Goal: Information Seeking & Learning: Learn about a topic

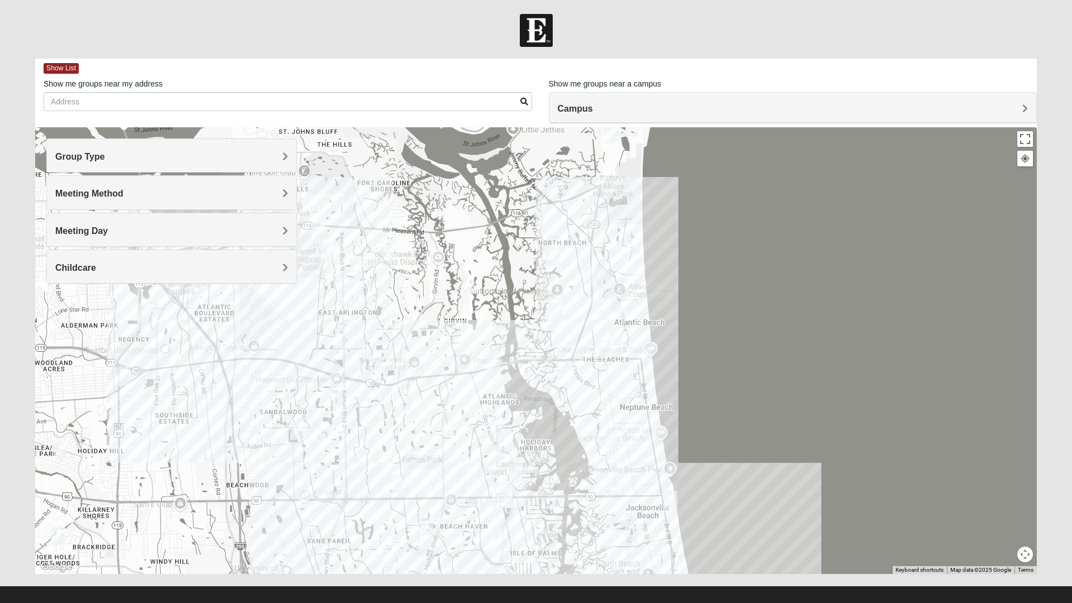
click at [464, 281] on img "Mens Fuller 32225" at bounding box center [468, 284] width 22 height 27
click at [435, 401] on div "To navigate, press the arrow keys. Mens [PERSON_NAME] 32225 [DATE] PM Men Only …" at bounding box center [535, 350] width 1001 height 447
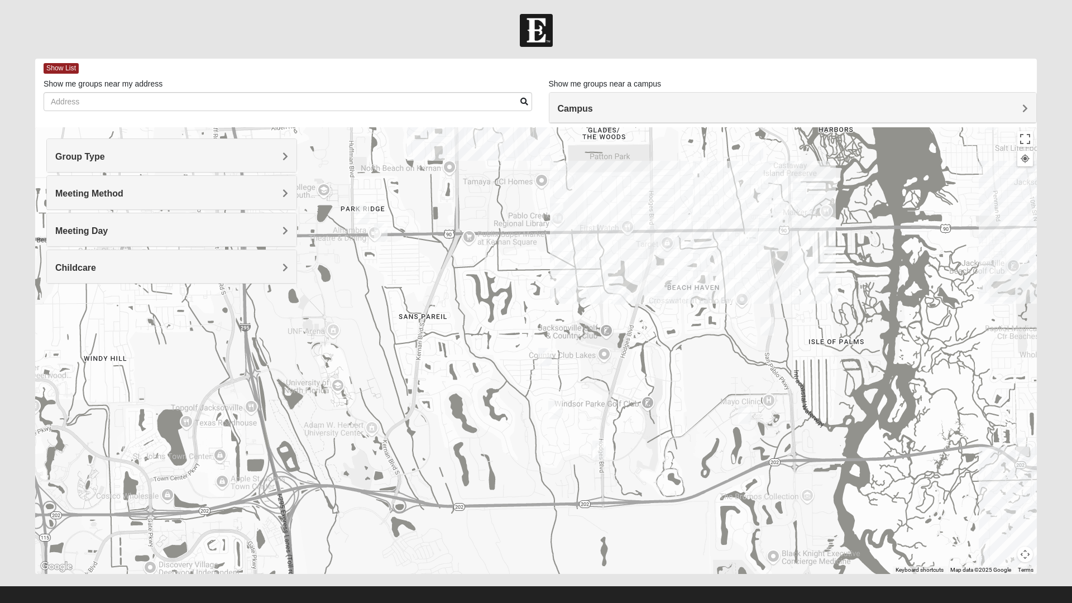
click at [541, 362] on img "Mens Johnson 32224" at bounding box center [545, 356] width 22 height 27
click at [603, 444] on img "Mens Howard/Glee 32224" at bounding box center [599, 449] width 22 height 27
click at [505, 516] on div "Mens [PERSON_NAME]/Glee 32224 [DATE] PM Men Only In Person No Childcare Learn M…" at bounding box center [535, 350] width 1001 height 447
click at [695, 377] on button "Close" at bounding box center [682, 385] width 27 height 27
click at [563, 410] on img "1825 Womens Brunetti 32224" at bounding box center [555, 409] width 22 height 27
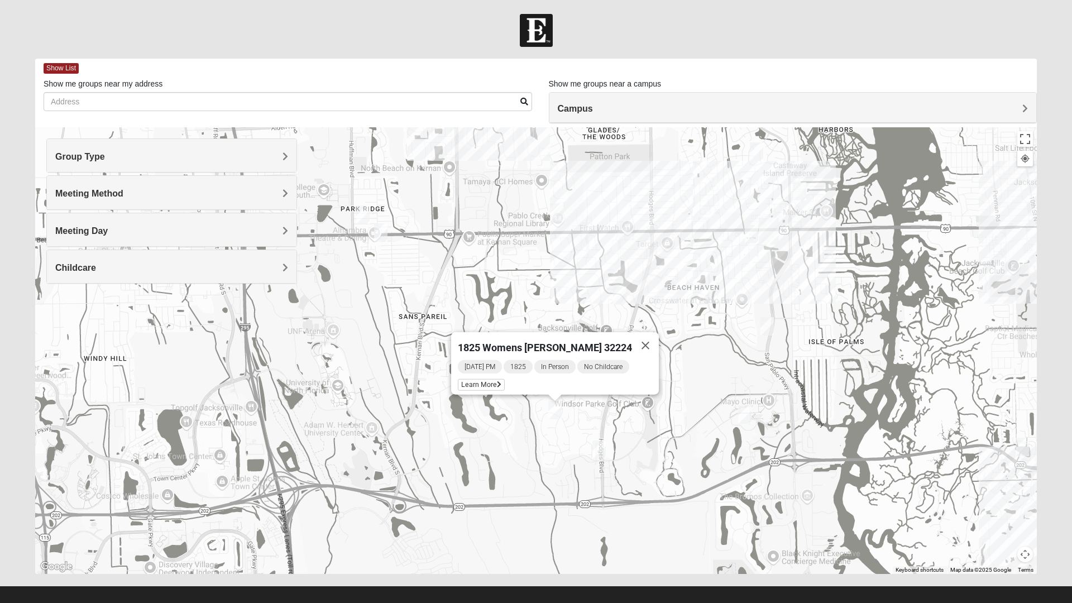
click at [507, 491] on div "1825 Womens [PERSON_NAME] 32224 [DATE] PM 1825 In Person No Childcare Learn More" at bounding box center [535, 350] width 1001 height 447
click at [623, 299] on img "1825 Mens Cason 32224" at bounding box center [619, 295] width 22 height 27
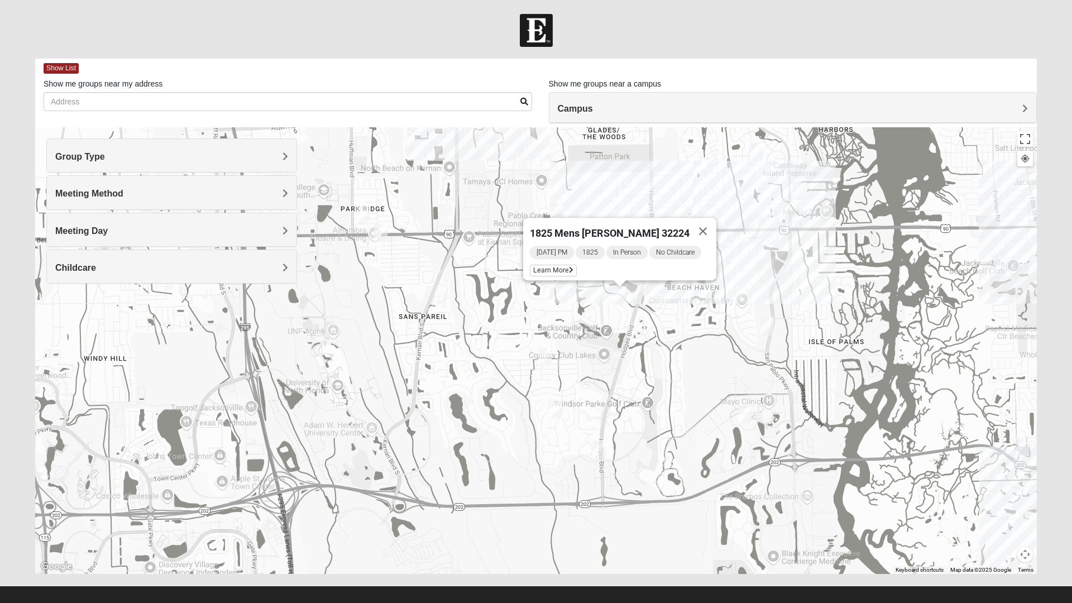
click at [484, 475] on div "1825 Mens [PERSON_NAME] 32224 [DATE] PM 1825 In Person No Childcare Learn More" at bounding box center [535, 350] width 1001 height 447
click at [382, 229] on img "Womens Chapman 32224" at bounding box center [380, 232] width 22 height 27
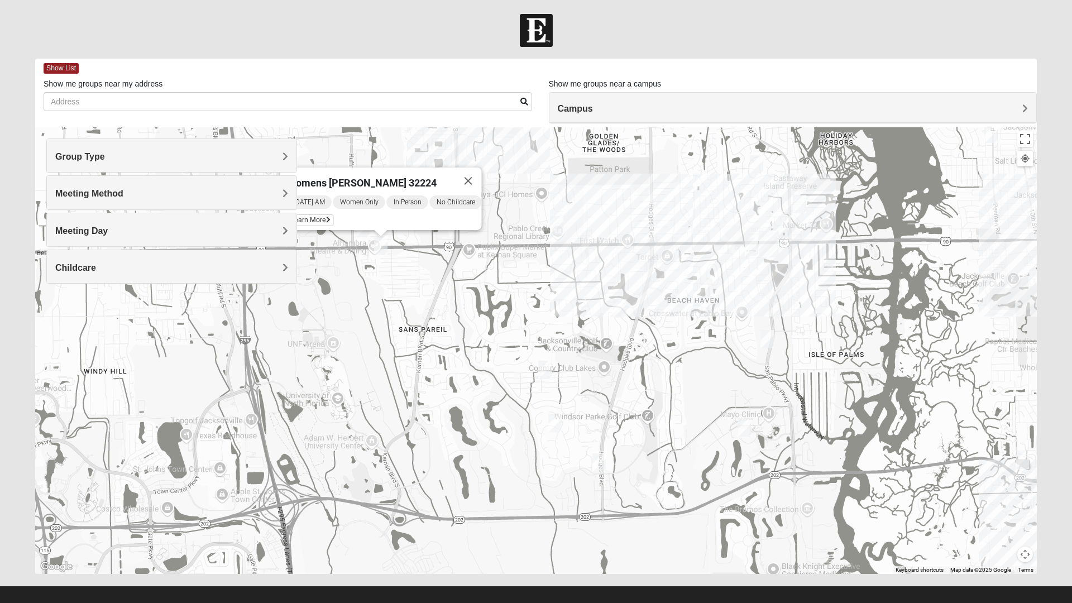
click at [478, 174] on button "Close" at bounding box center [468, 180] width 27 height 27
click at [363, 227] on img "Womens Campanella/Harnek 32246" at bounding box center [363, 227] width 22 height 27
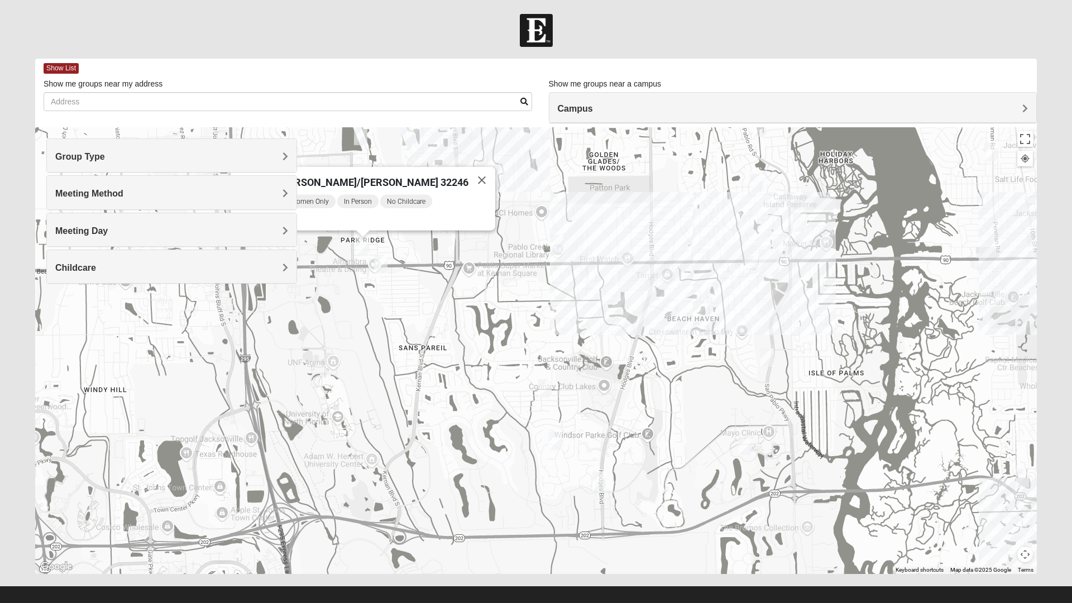
click at [471, 176] on button "Close" at bounding box center [481, 180] width 27 height 27
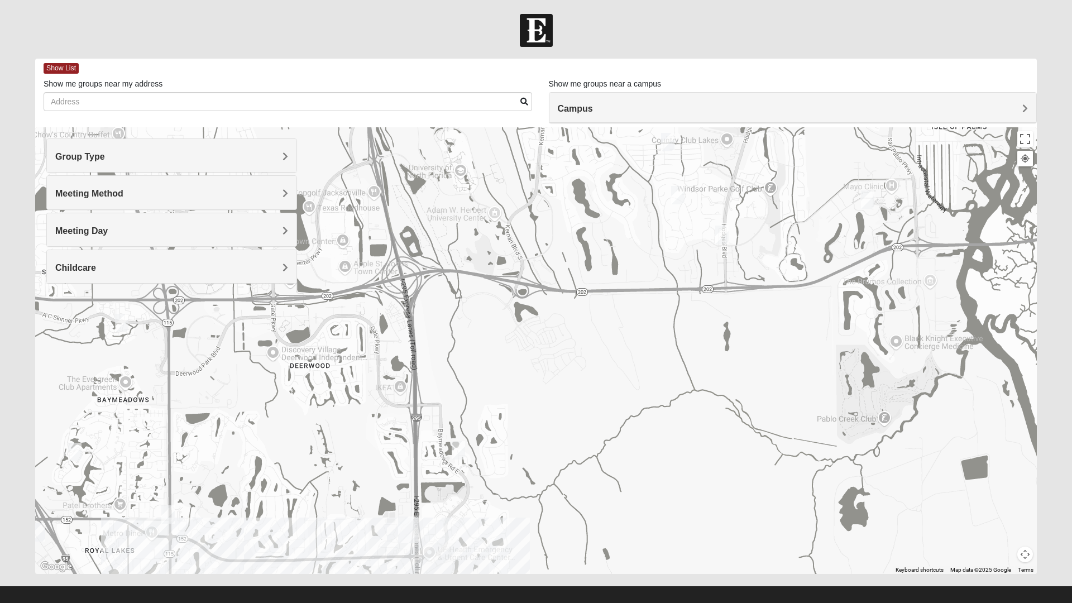
click at [460, 449] on img "1825 Mixed Logue 32256" at bounding box center [458, 449] width 22 height 27
click at [579, 388] on div "1825 Mixed [PERSON_NAME] 32256 [DATE] PM 1825 In Person No Childcare Learn More" at bounding box center [535, 350] width 1001 height 447
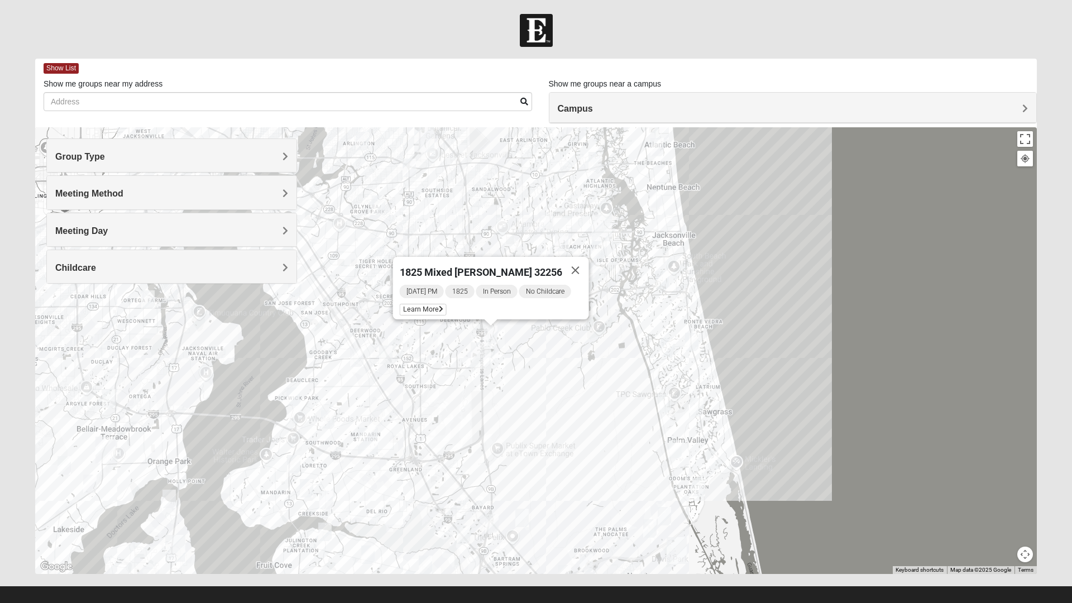
click at [665, 285] on img "Womens Doudna 32250" at bounding box center [662, 279] width 22 height 27
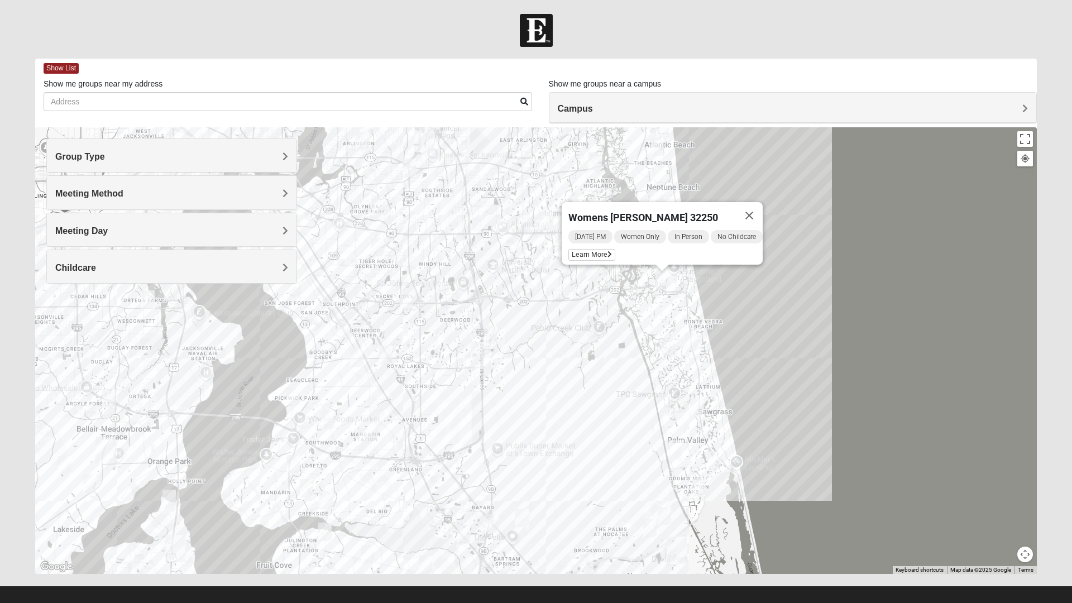
click at [762, 202] on button "Close" at bounding box center [749, 215] width 27 height 27
click at [683, 228] on div at bounding box center [535, 350] width 1001 height 447
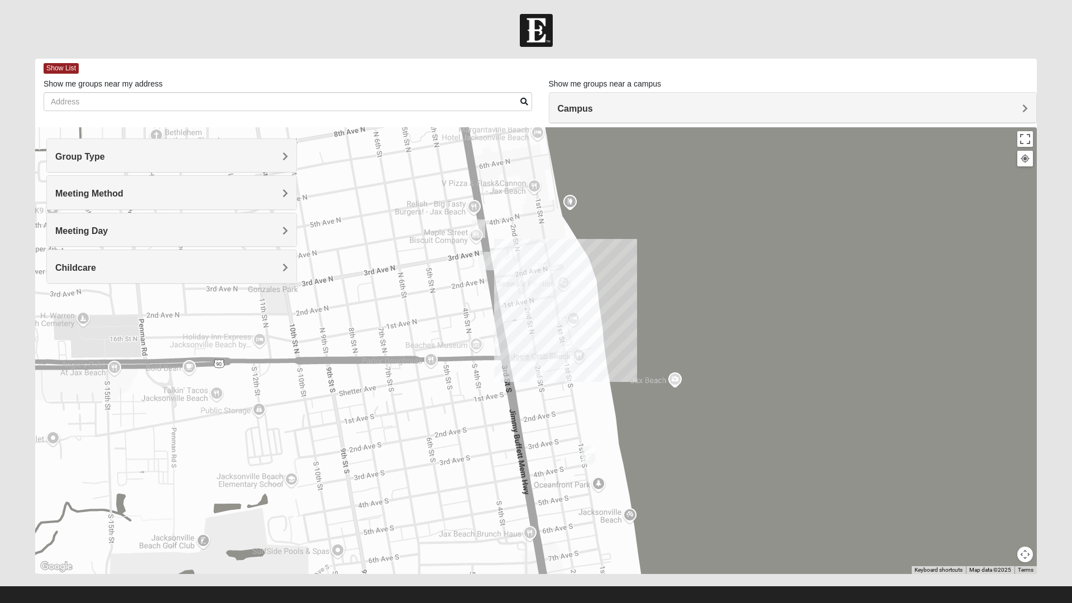
click at [538, 283] on img "Mens McLauchlan 32250" at bounding box center [536, 284] width 22 height 27
click at [651, 320] on div "Mens [PERSON_NAME] 32250 [DATE] AM Men Only In Person No Childcare Learn More" at bounding box center [535, 350] width 1001 height 447
click at [628, 207] on button "Close" at bounding box center [617, 220] width 27 height 27
click at [493, 267] on img "Mens Sellers 32250" at bounding box center [490, 260] width 22 height 27
click at [582, 190] on button "Close" at bounding box center [572, 196] width 27 height 27
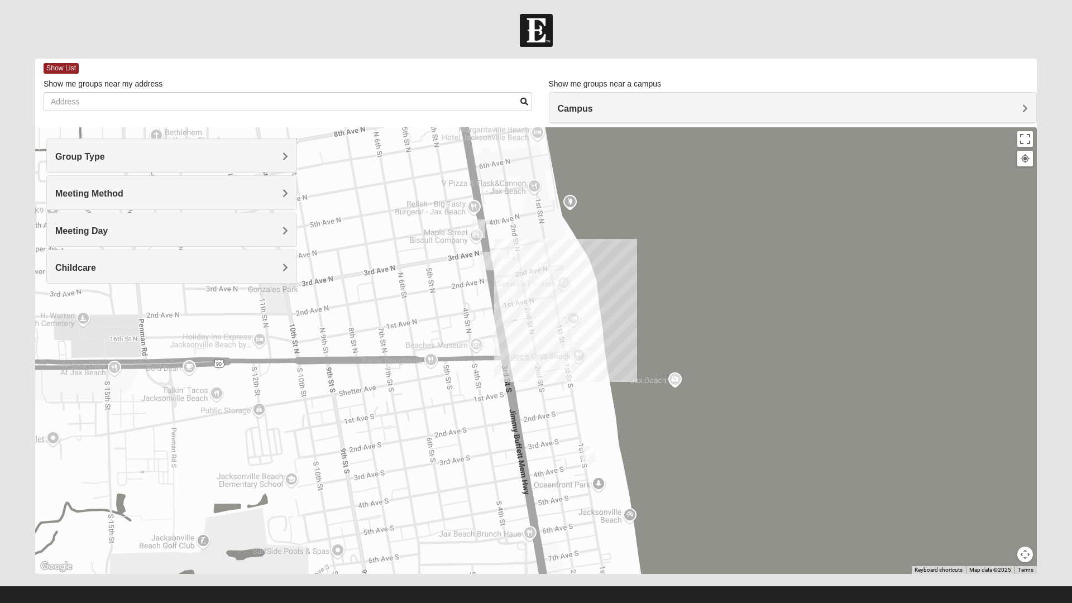
click at [484, 231] on img "Mens Mauney/Windesheim 32266" at bounding box center [478, 228] width 22 height 27
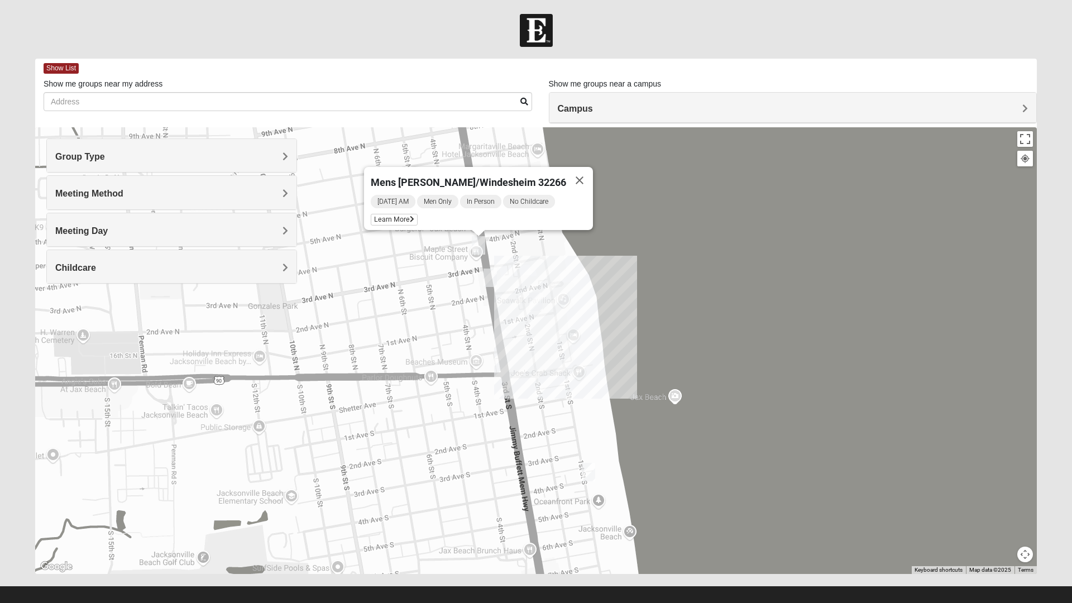
click at [567, 175] on button "Close" at bounding box center [579, 180] width 27 height 27
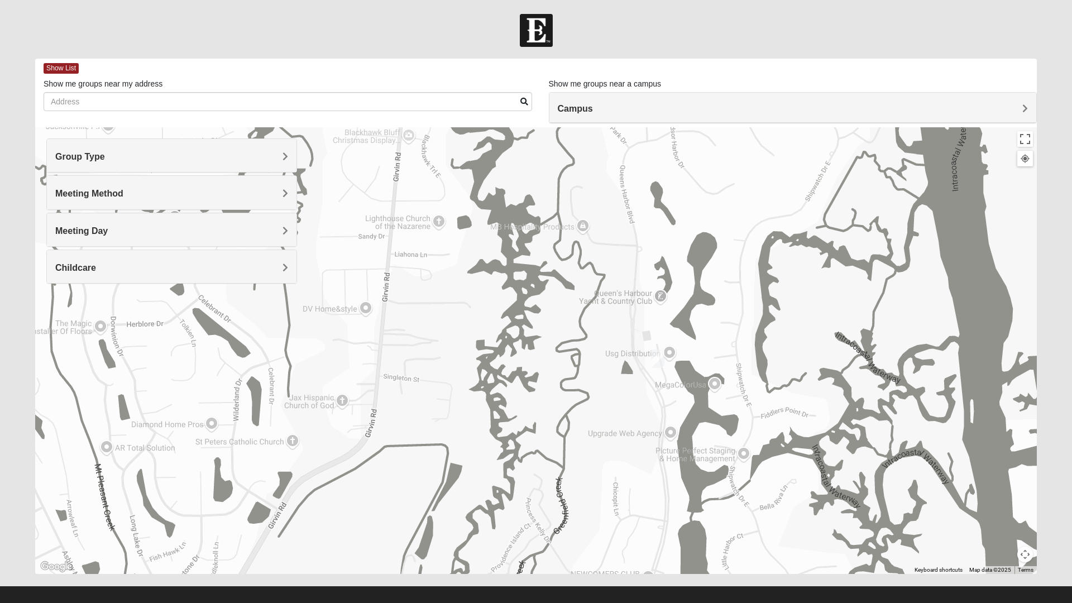
click at [656, 359] on img "Mens Fuller 32225" at bounding box center [657, 358] width 22 height 27
click at [611, 405] on div "Mens [PERSON_NAME] 32225 [DATE] PM Men Only In Person No Childcare Learn More" at bounding box center [535, 350] width 1001 height 447
click at [753, 285] on button "Close" at bounding box center [739, 294] width 27 height 27
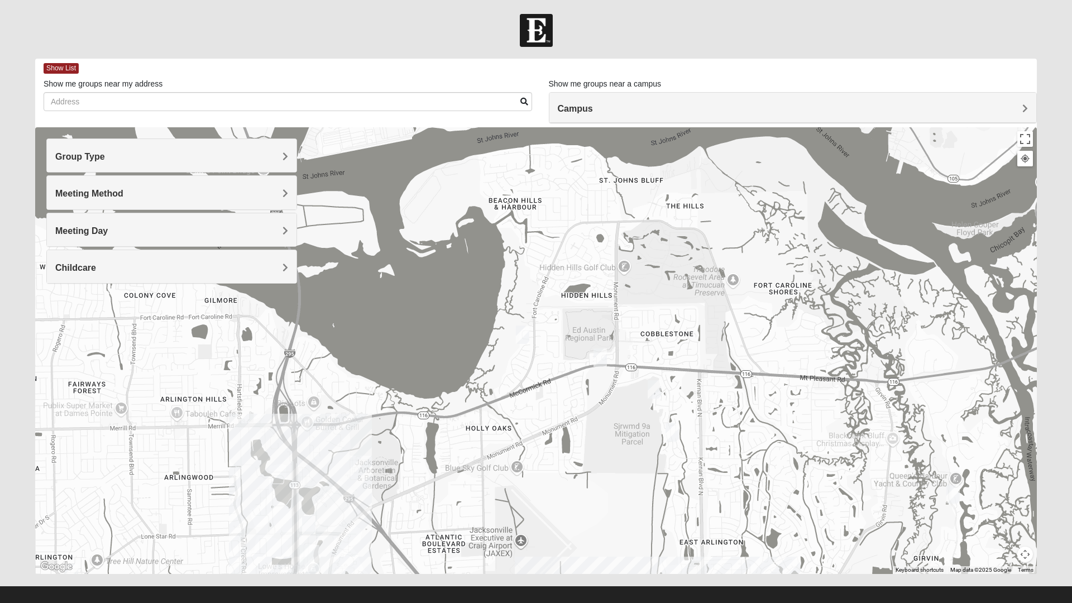
click at [609, 362] on img "Mens Mendonsa 32225" at bounding box center [600, 357] width 22 height 27
click at [694, 284] on button "Close" at bounding box center [682, 293] width 27 height 27
click at [527, 336] on img "Traditional Womens DeLoach 32225" at bounding box center [522, 334] width 22 height 27
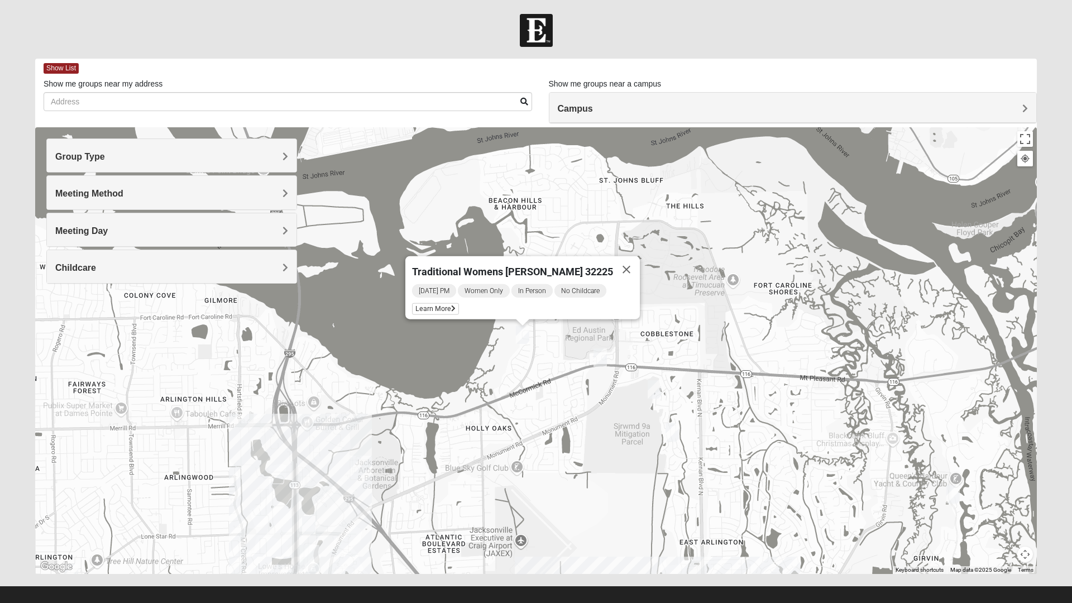
click at [621, 270] on button "Close" at bounding box center [626, 269] width 27 height 27
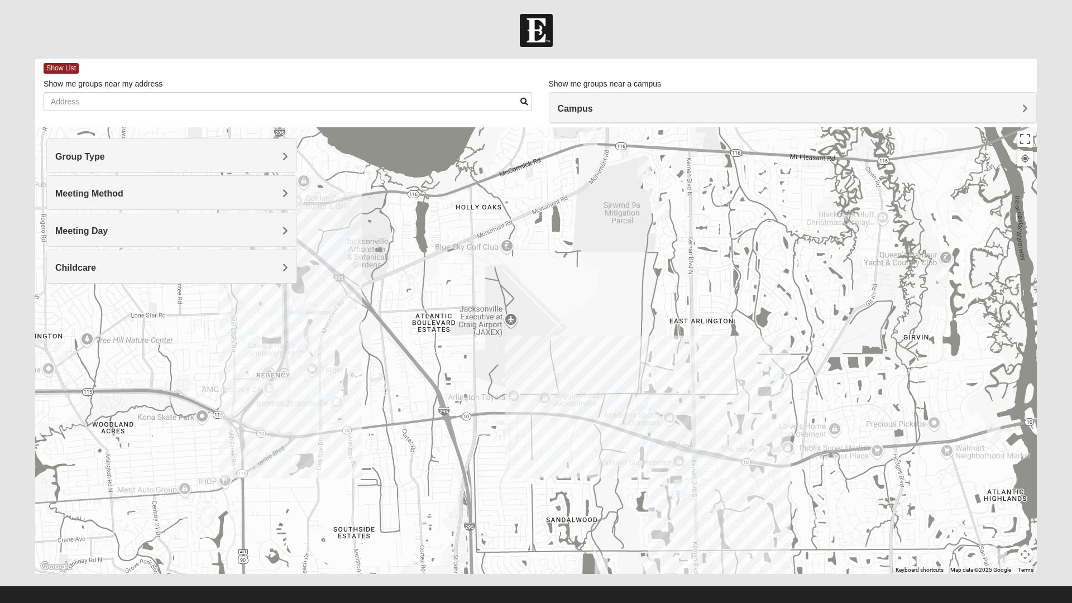
click at [998, 433] on img "1825 Womens Carkhuff 32224" at bounding box center [993, 432] width 22 height 27
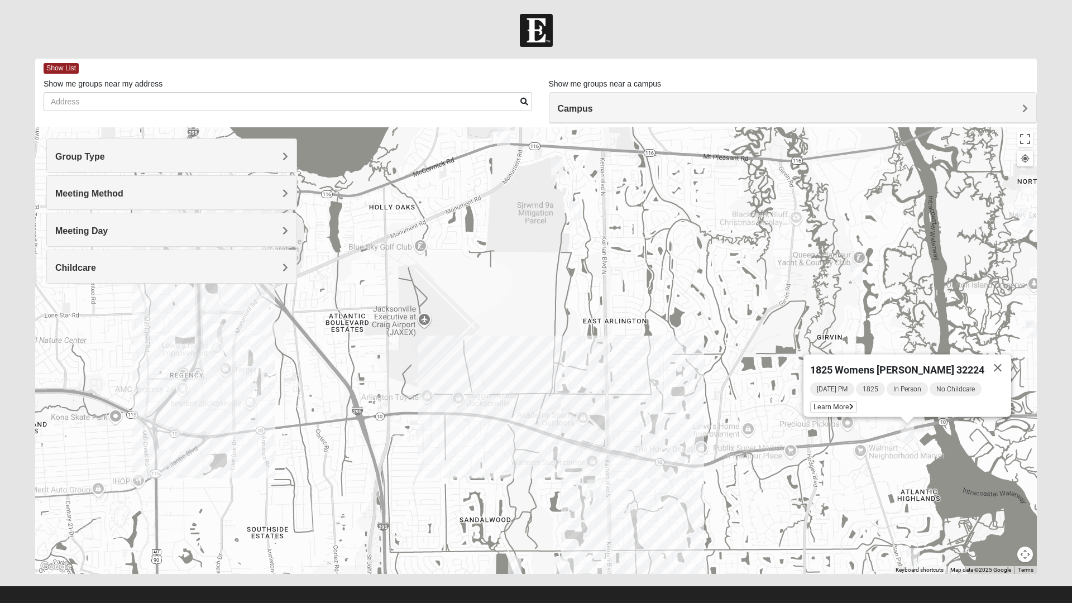
click at [800, 292] on div "1825 Womens [PERSON_NAME] 32224 [DATE] PM 1825 In Person No Childcare Learn More" at bounding box center [535, 350] width 1001 height 447
click at [992, 359] on button "Close" at bounding box center [997, 367] width 27 height 27
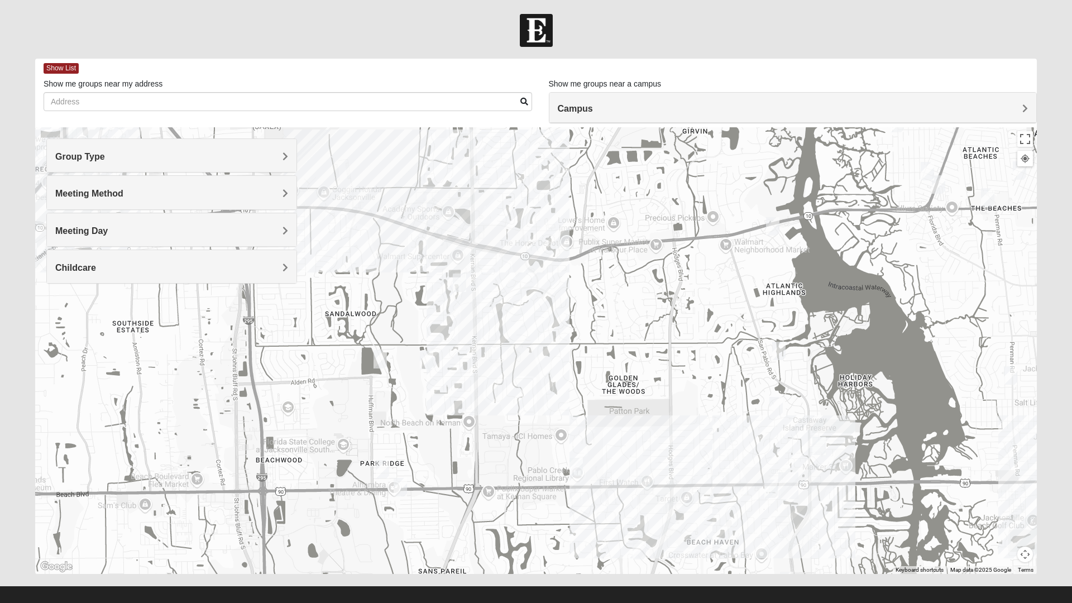
click at [778, 354] on img "1825 Womens Stewart 32224" at bounding box center [778, 350] width 22 height 27
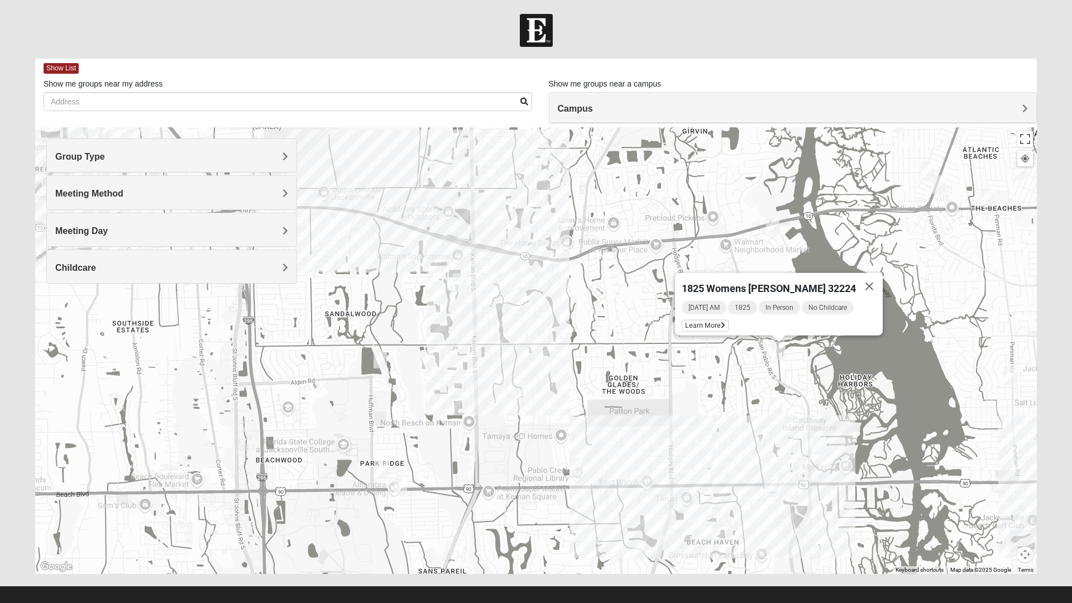
click at [776, 407] on img "Womens Kardon 32224" at bounding box center [776, 405] width 22 height 27
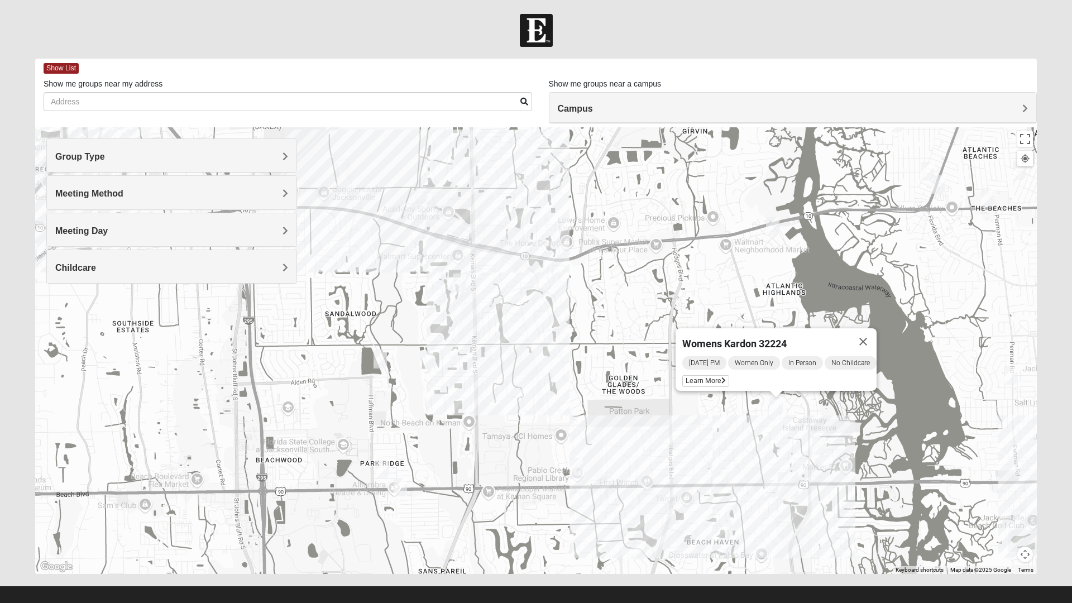
click at [816, 447] on img "Womens Hullinger 32224" at bounding box center [819, 445] width 22 height 27
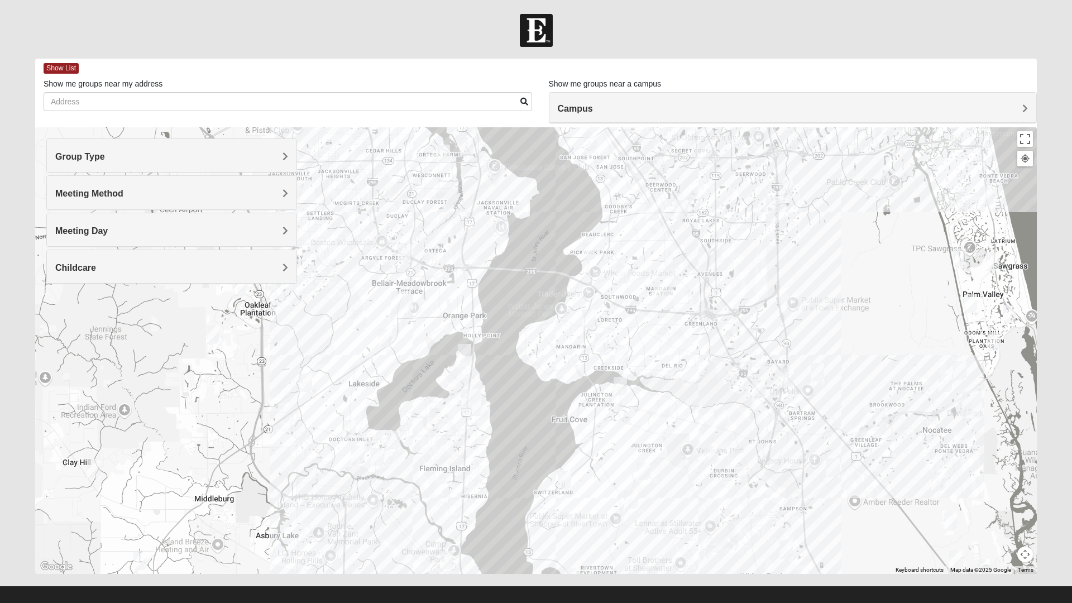
click at [531, 476] on div at bounding box center [535, 350] width 1001 height 447
click at [419, 425] on div at bounding box center [535, 350] width 1001 height 447
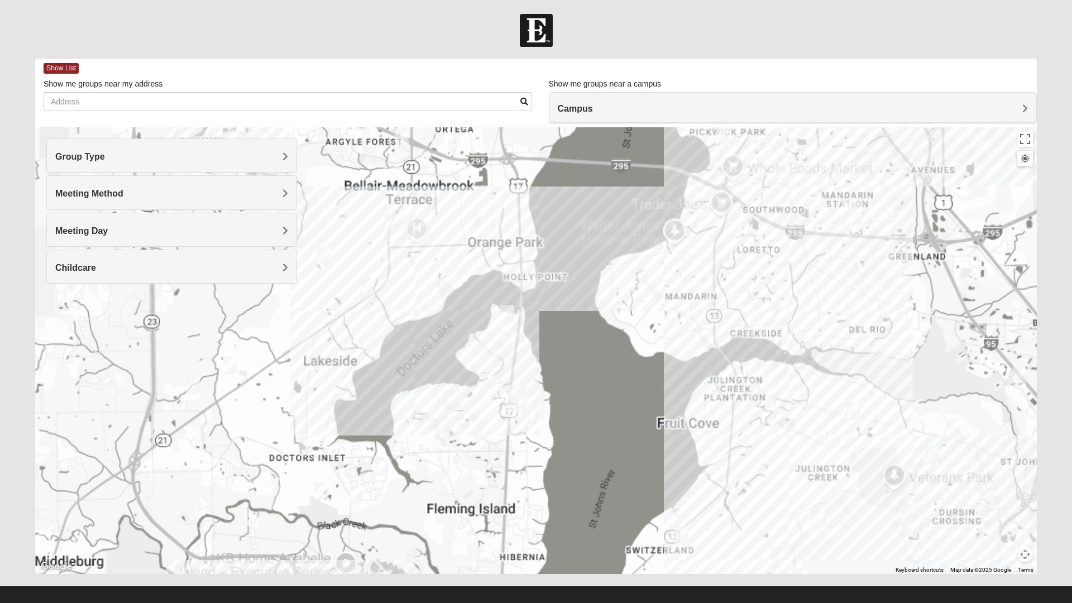
click at [434, 435] on div at bounding box center [535, 350] width 1001 height 447
click at [527, 500] on div at bounding box center [535, 350] width 1001 height 447
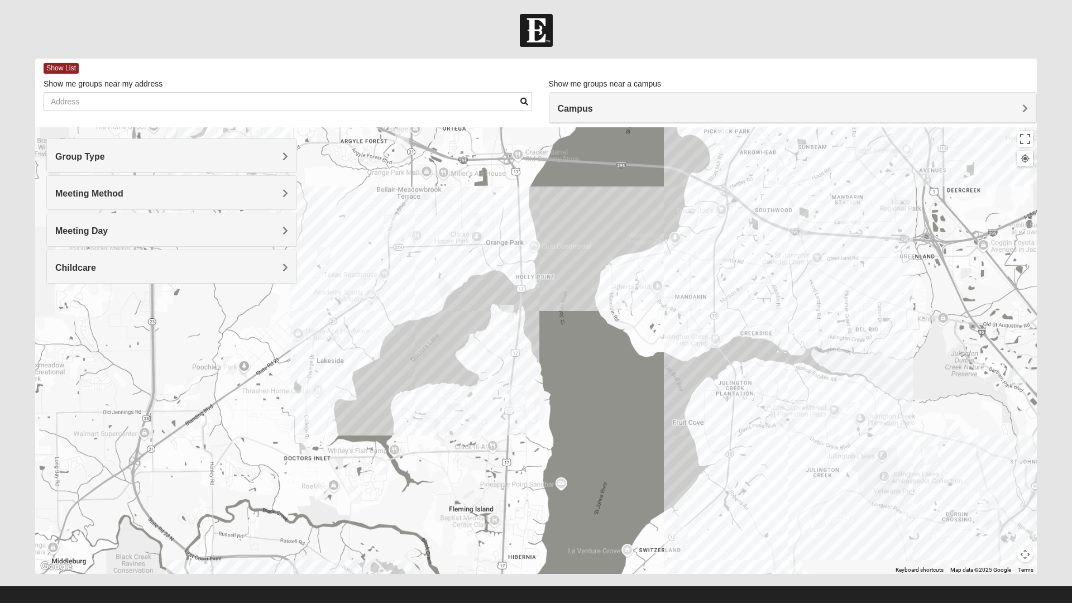
click at [411, 411] on div at bounding box center [535, 350] width 1001 height 447
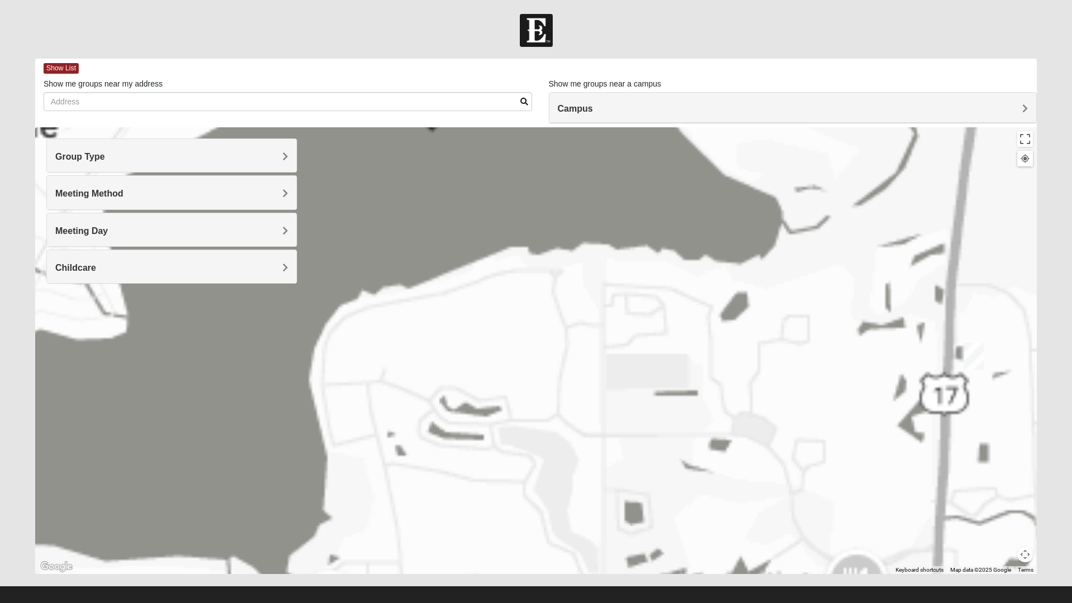
click at [515, 405] on div at bounding box center [535, 350] width 1001 height 447
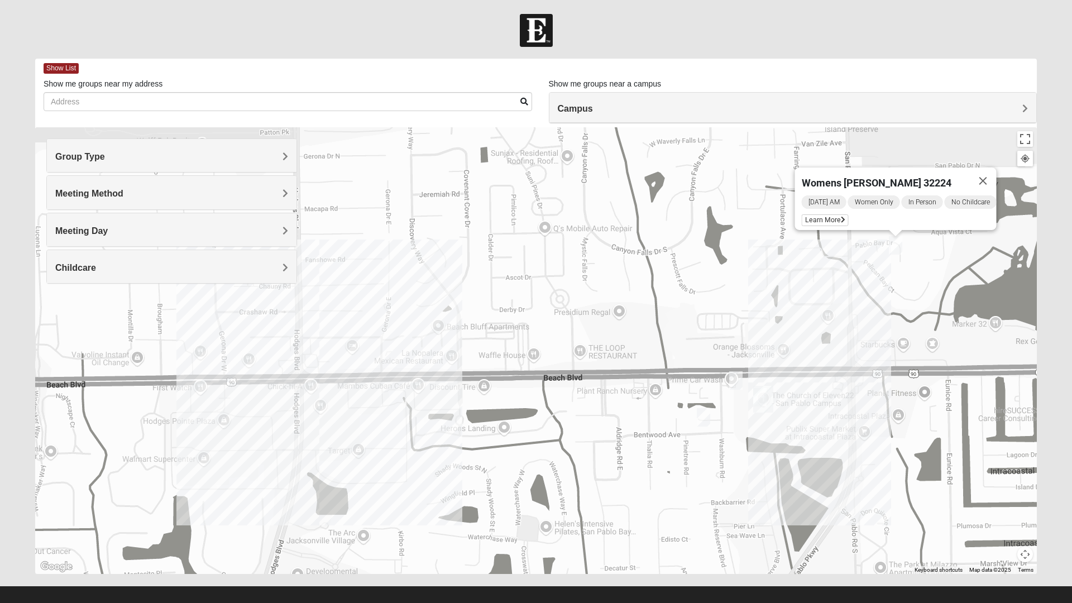
click at [740, 382] on img "Mens Proctor 32250" at bounding box center [735, 380] width 22 height 27
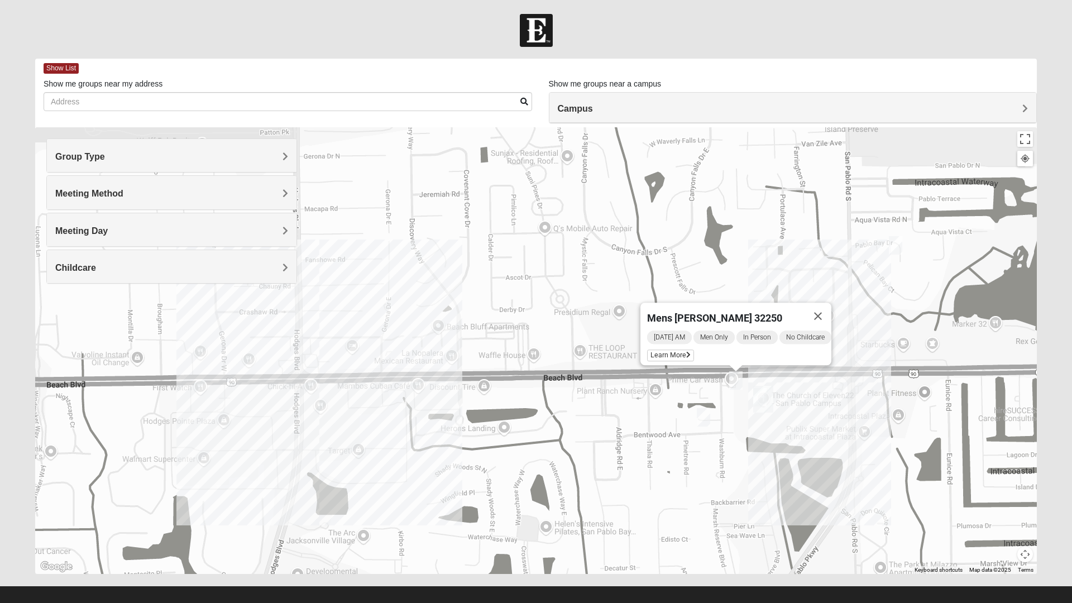
click at [695, 415] on img "Mixed Ollier 32250" at bounding box center [703, 417] width 22 height 27
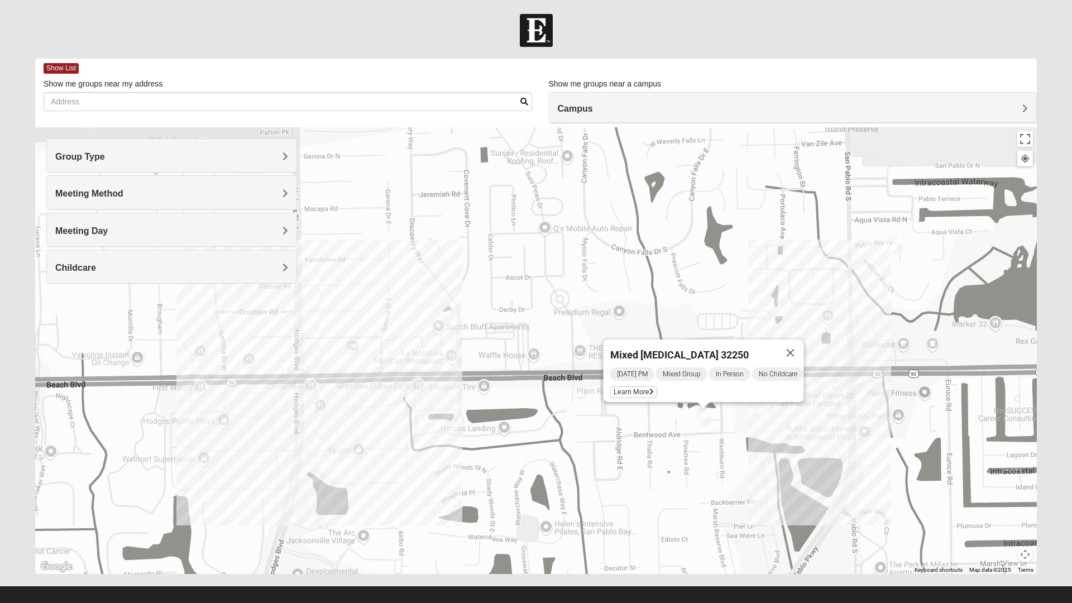
click at [891, 249] on img "Womens Hullinger 32224" at bounding box center [895, 245] width 22 height 27
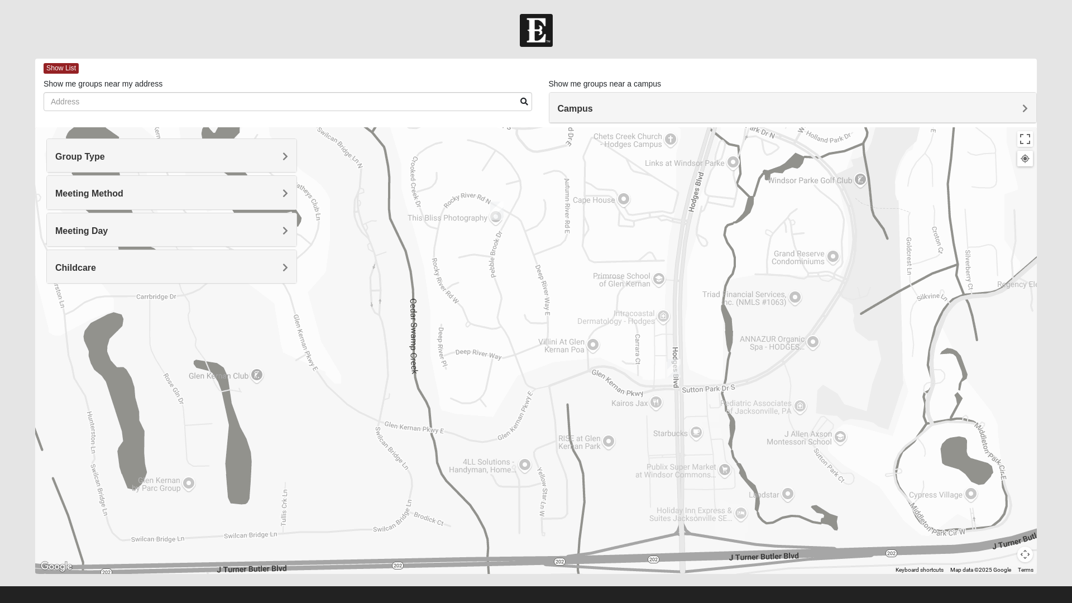
click at [670, 377] on img "Mens Howard/Glee 32224" at bounding box center [674, 367] width 22 height 27
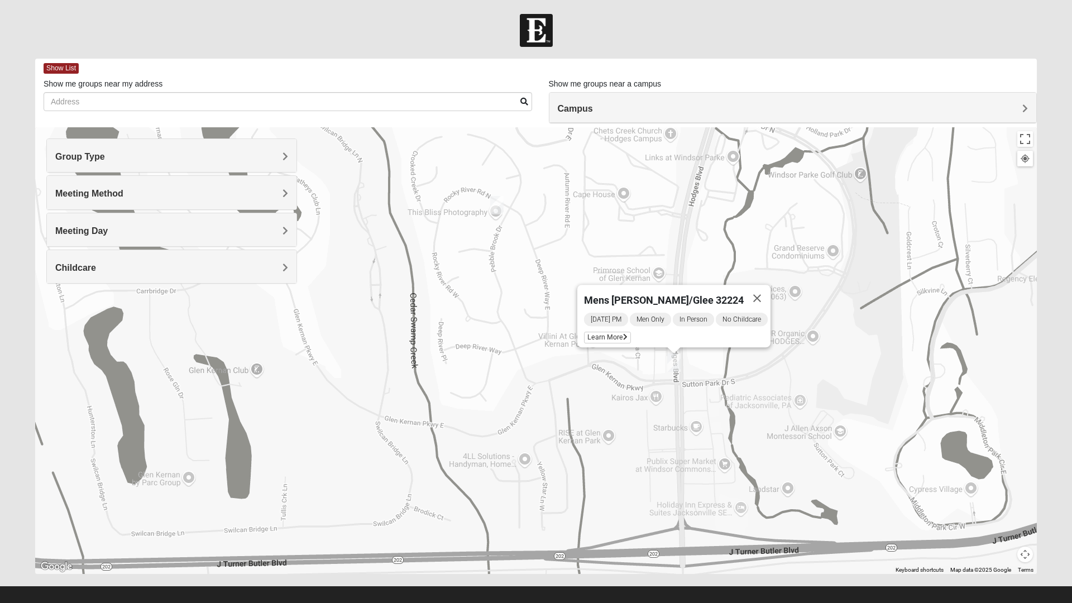
click at [472, 477] on div "Mens [PERSON_NAME]/Glee 32224 [DATE] PM Men Only In Person No Childcare Learn M…" at bounding box center [535, 350] width 1001 height 447
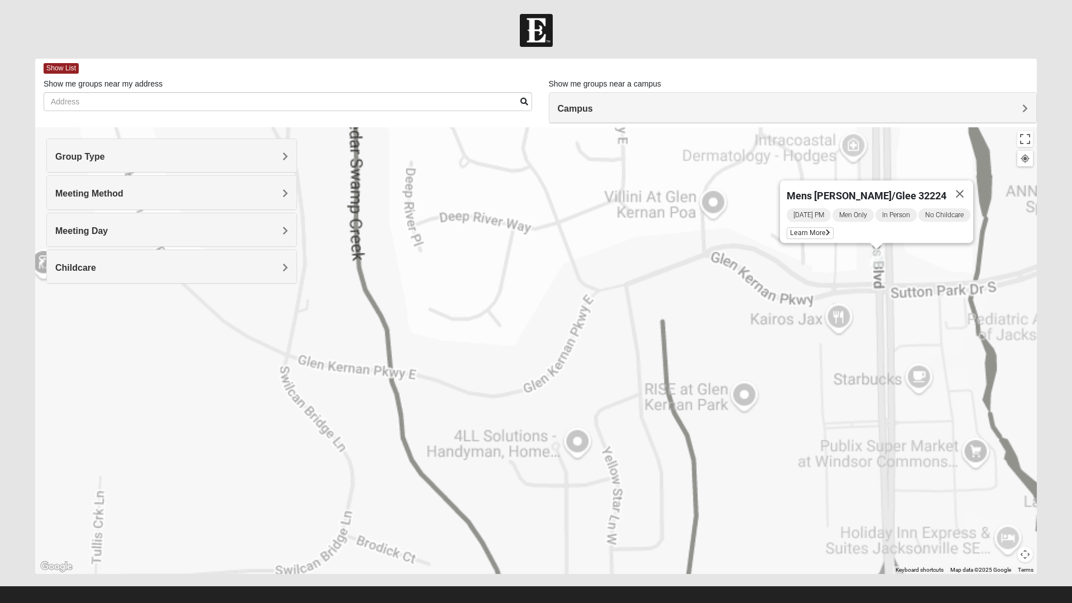
click at [527, 487] on div "Mens [PERSON_NAME]/Glee 32224 [DATE] PM Men Only In Person No Childcare Learn M…" at bounding box center [535, 350] width 1001 height 447
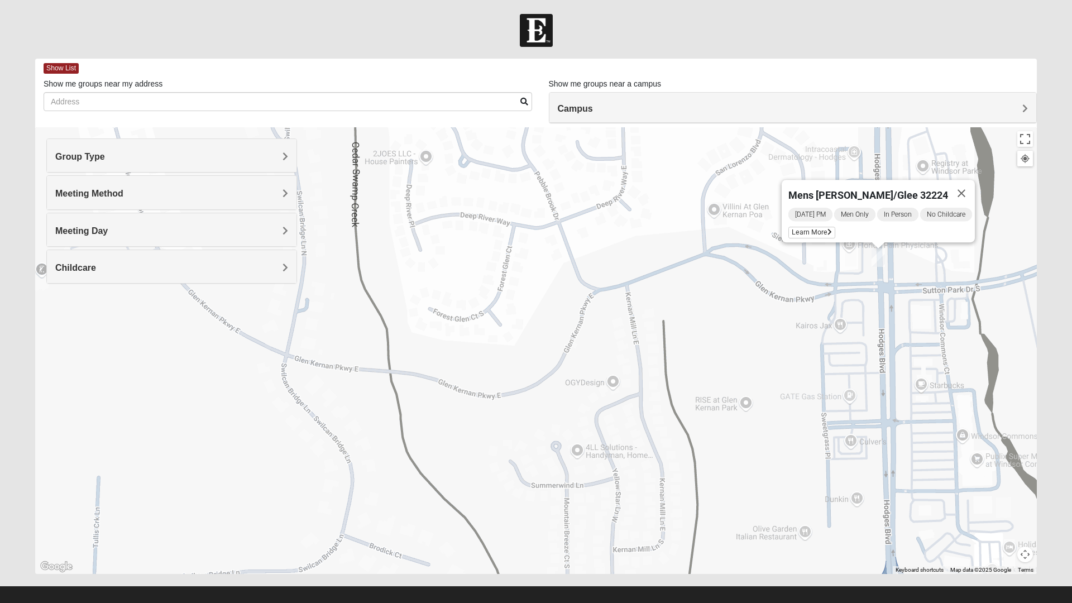
click at [397, 488] on div "Mens [PERSON_NAME]/Glee 32224 [DATE] PM Men Only In Person No Childcare Learn M…" at bounding box center [535, 350] width 1001 height 447
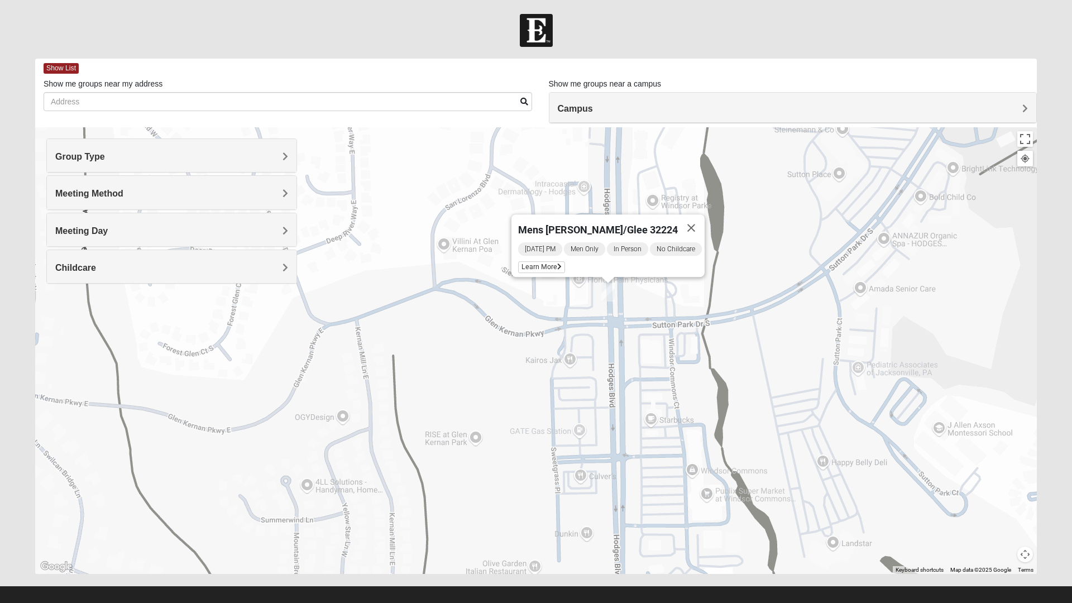
click at [640, 337] on div "Mens [PERSON_NAME]/Glee 32224 [DATE] PM Men Only In Person No Childcare Learn M…" at bounding box center [535, 350] width 1001 height 447
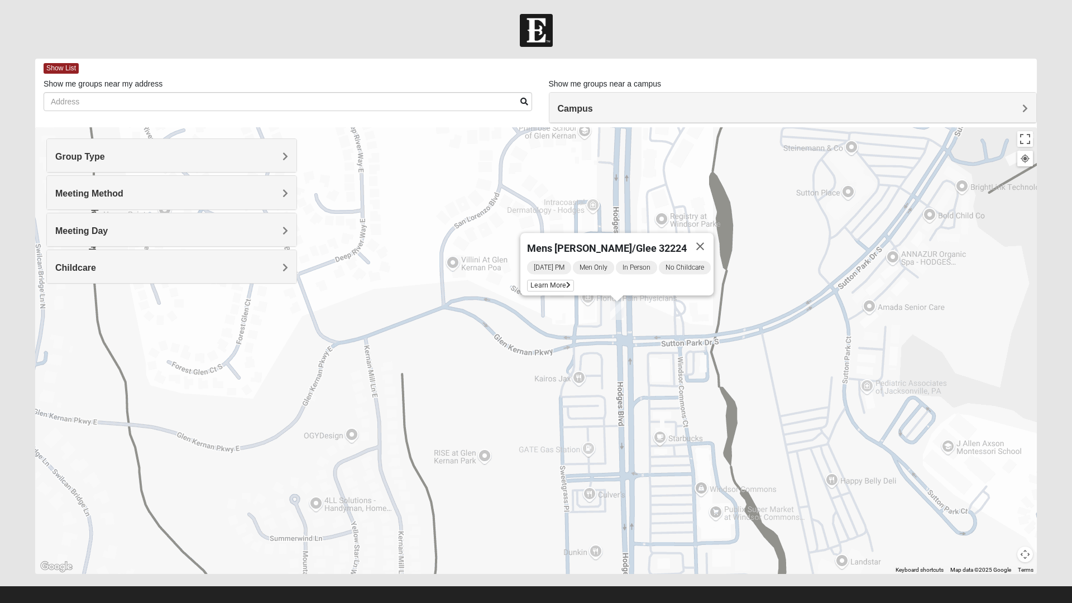
click at [682, 459] on div "To navigate, press the arrow keys. Mens Howard/Glee 32224 Wednesday PM Men Only…" at bounding box center [535, 350] width 1001 height 447
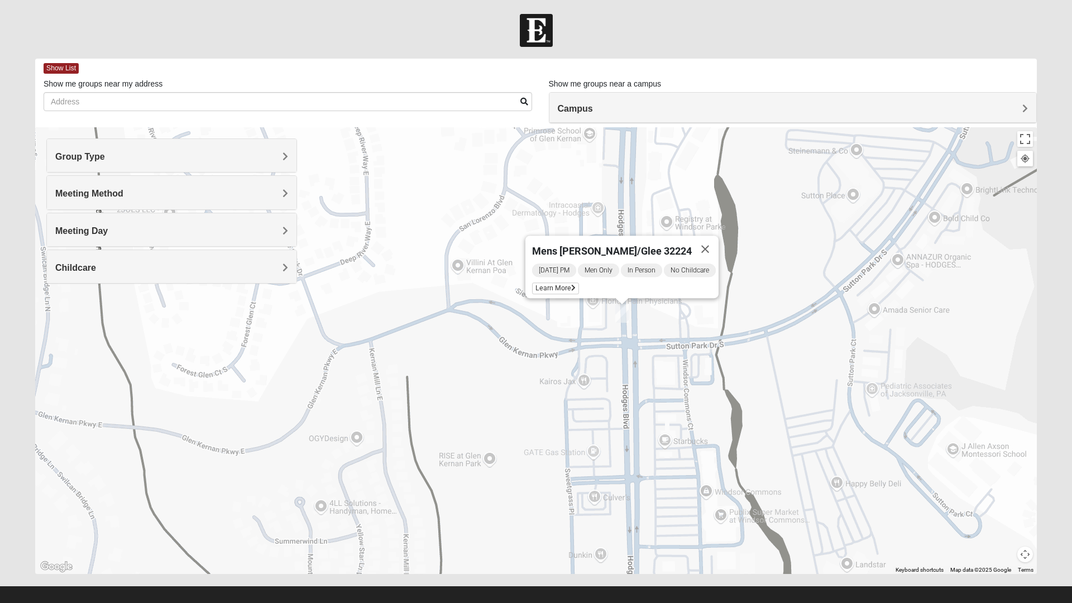
click at [761, 551] on div "Mens [PERSON_NAME]/Glee 32224 [DATE] PM Men Only In Person No Childcare Learn M…" at bounding box center [535, 350] width 1001 height 447
